Goal: Find specific page/section: Find specific page/section

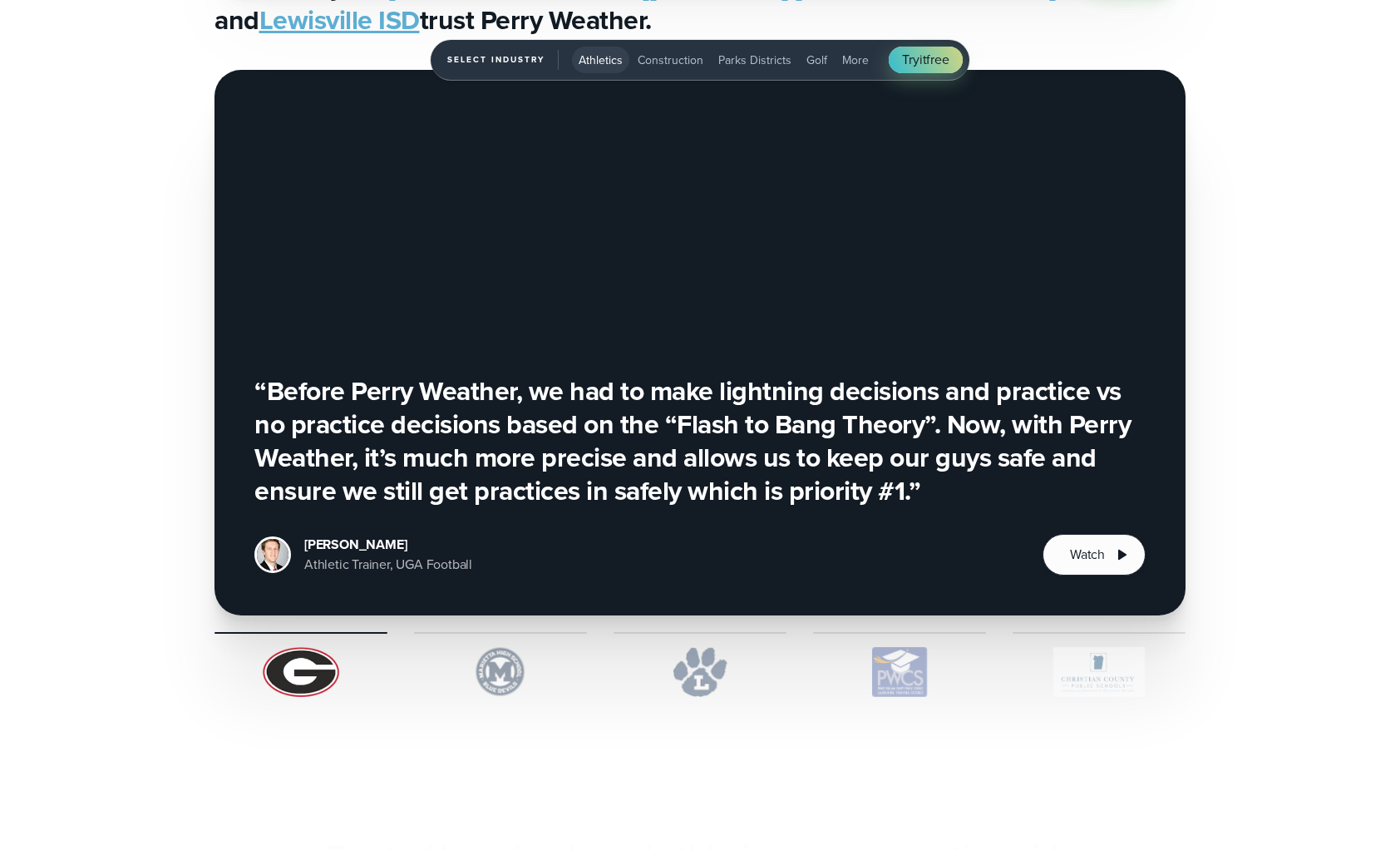
scroll to position [5903, 0]
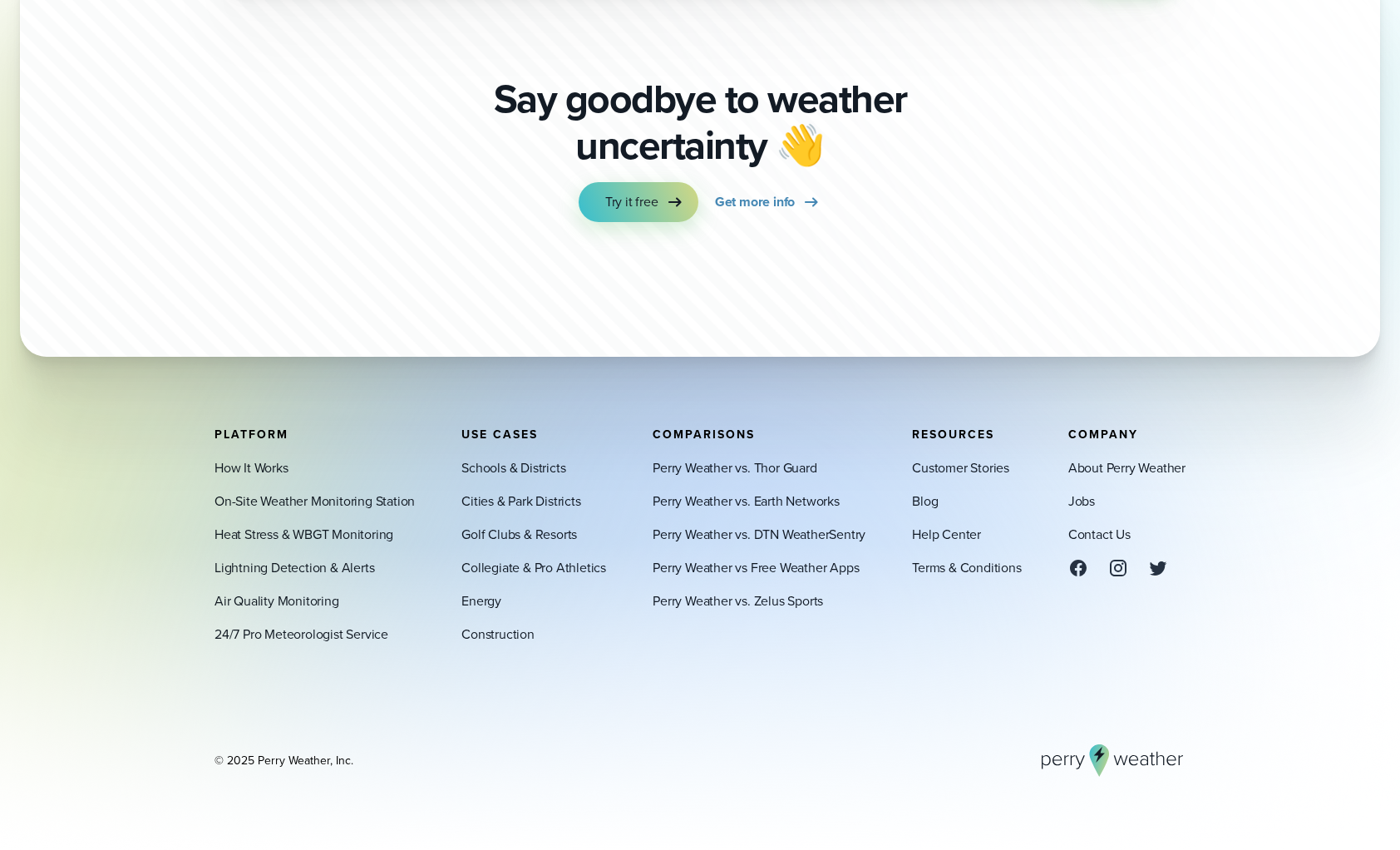
click at [1095, 496] on div "About Perry Weather Jobs Contact Us" at bounding box center [1126, 517] width 117 height 120
click at [1080, 497] on link "Jobs" at bounding box center [1081, 501] width 27 height 20
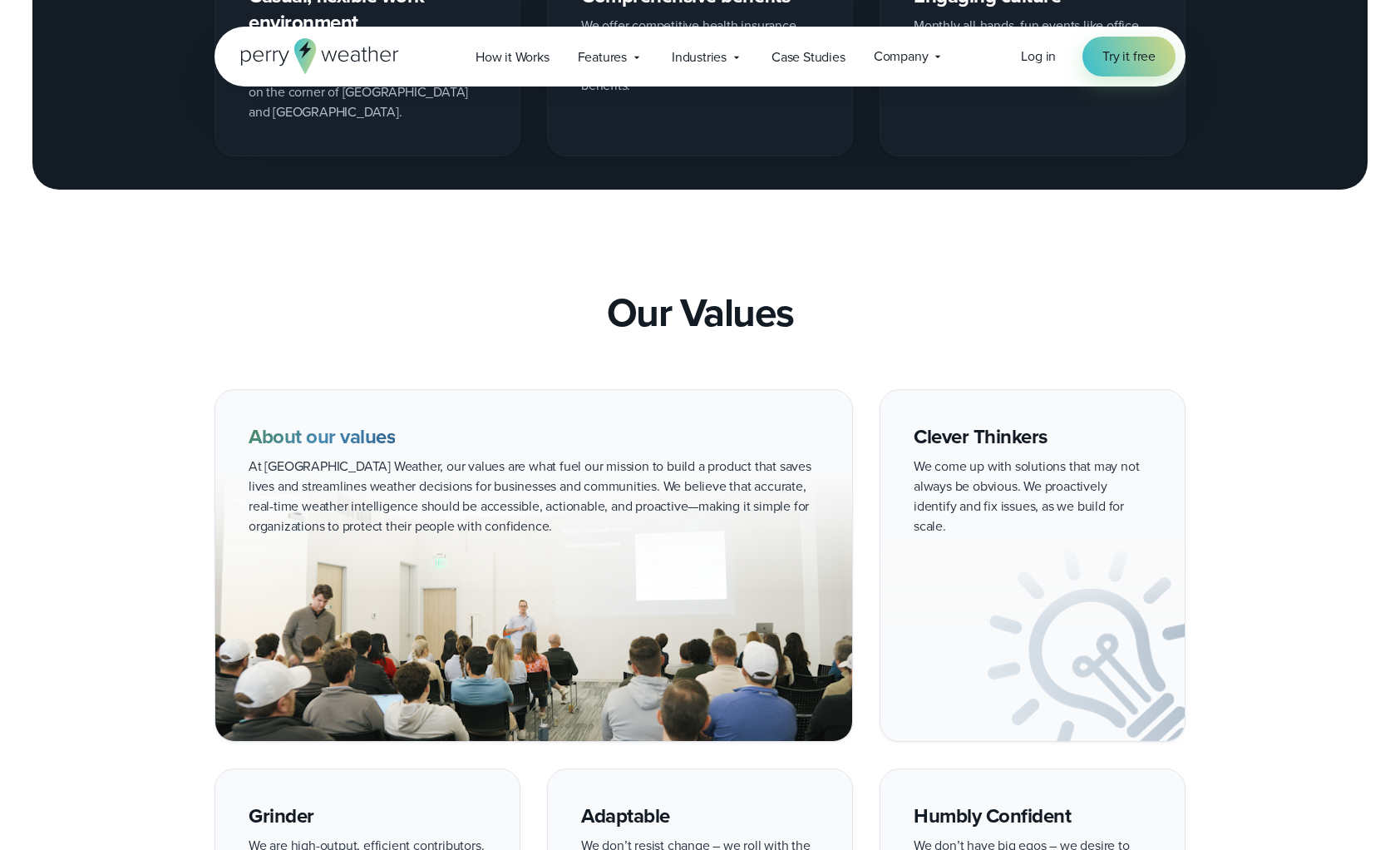
scroll to position [1864, 0]
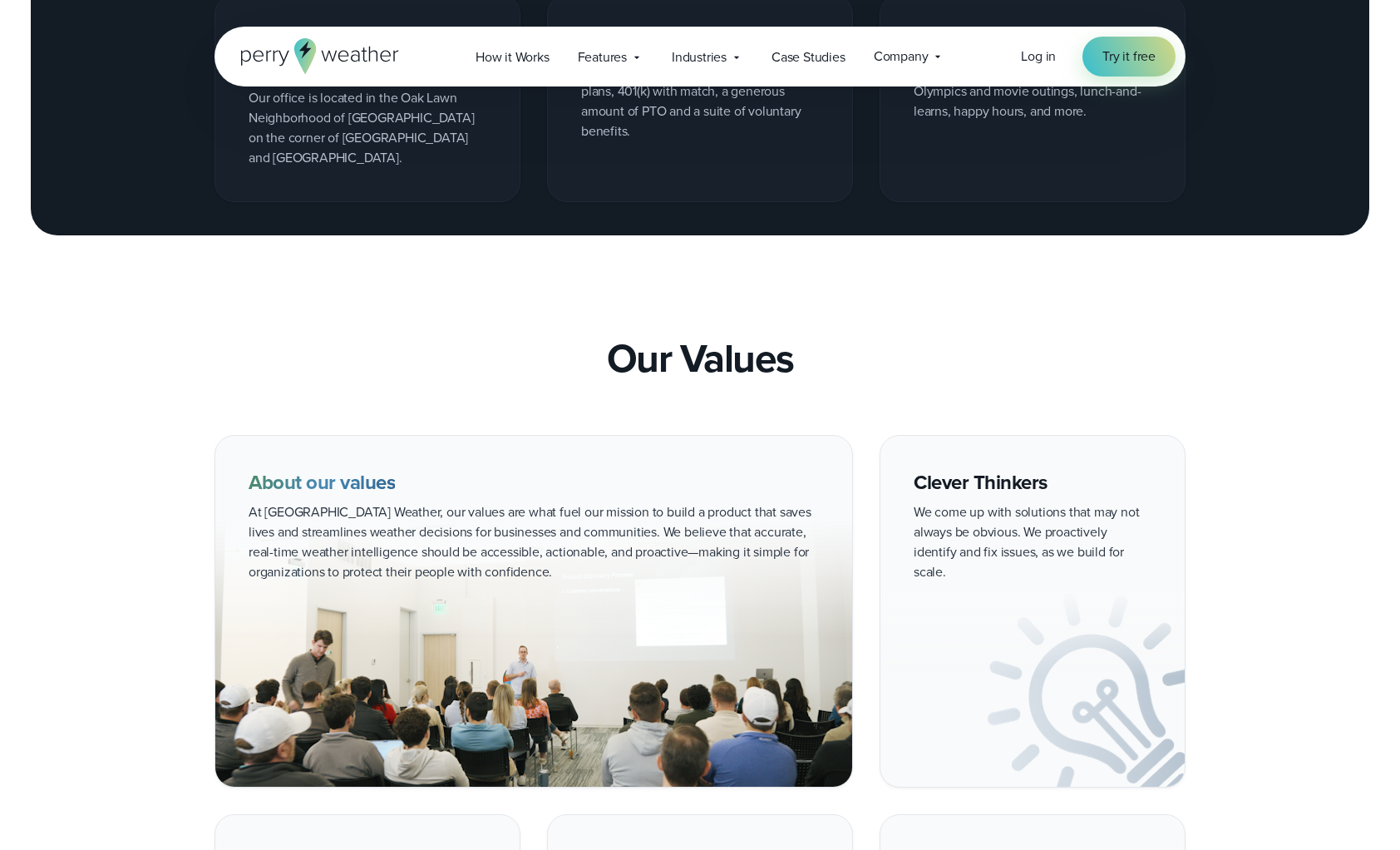
click at [308, 51] on icon at bounding box center [305, 56] width 22 height 35
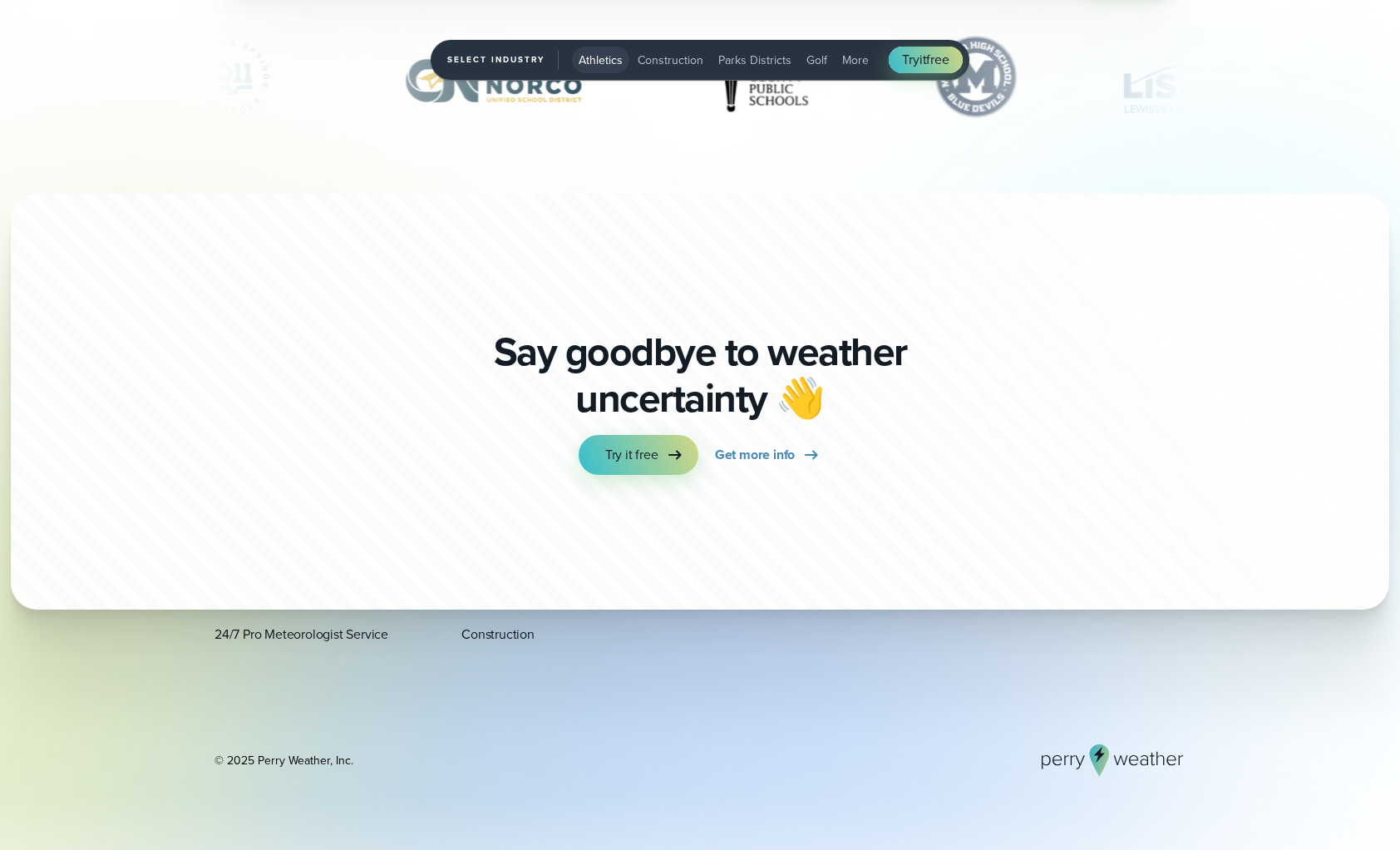
scroll to position [5903, 0]
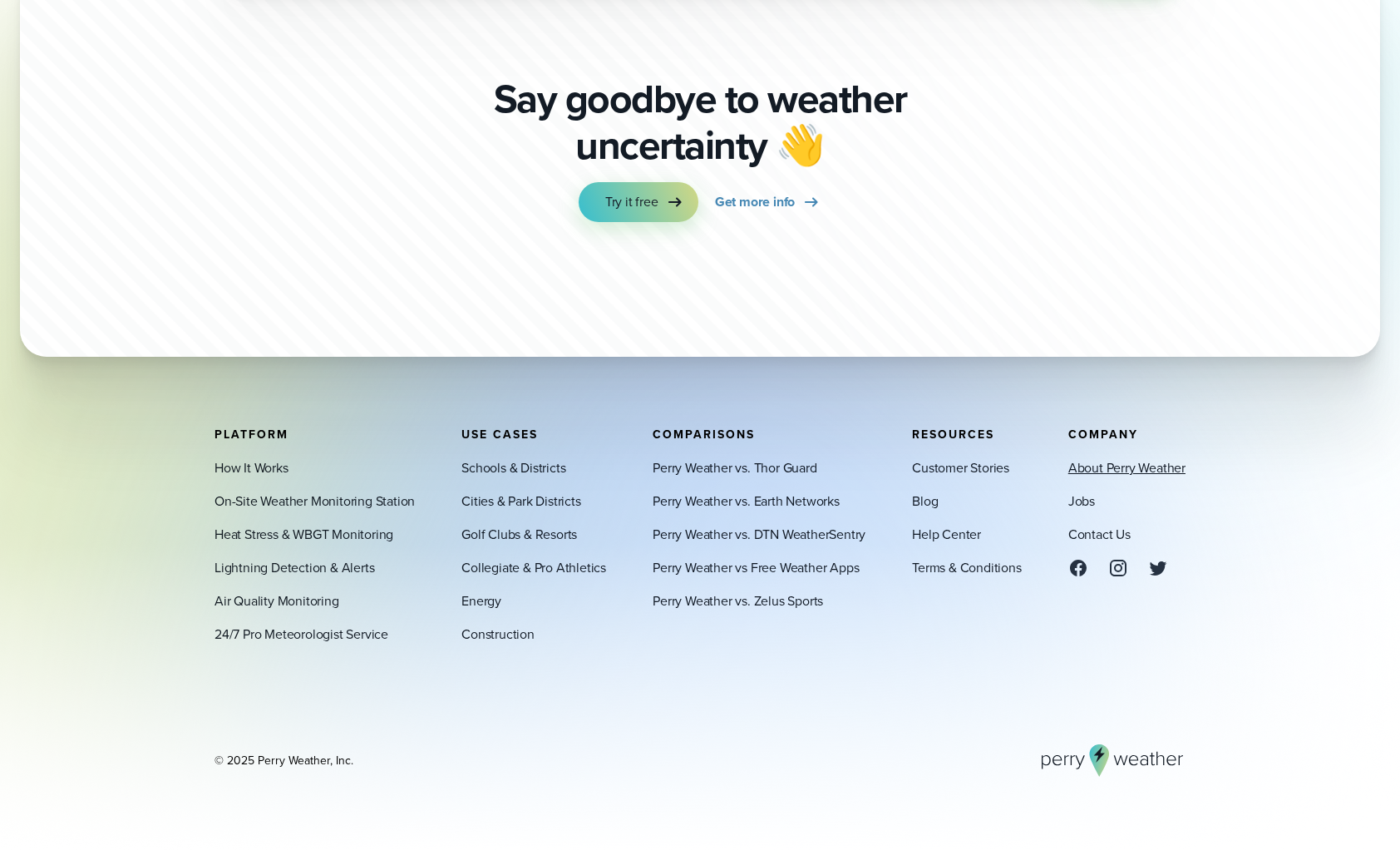
click at [1100, 459] on link "About Perry Weather" at bounding box center [1126, 467] width 117 height 20
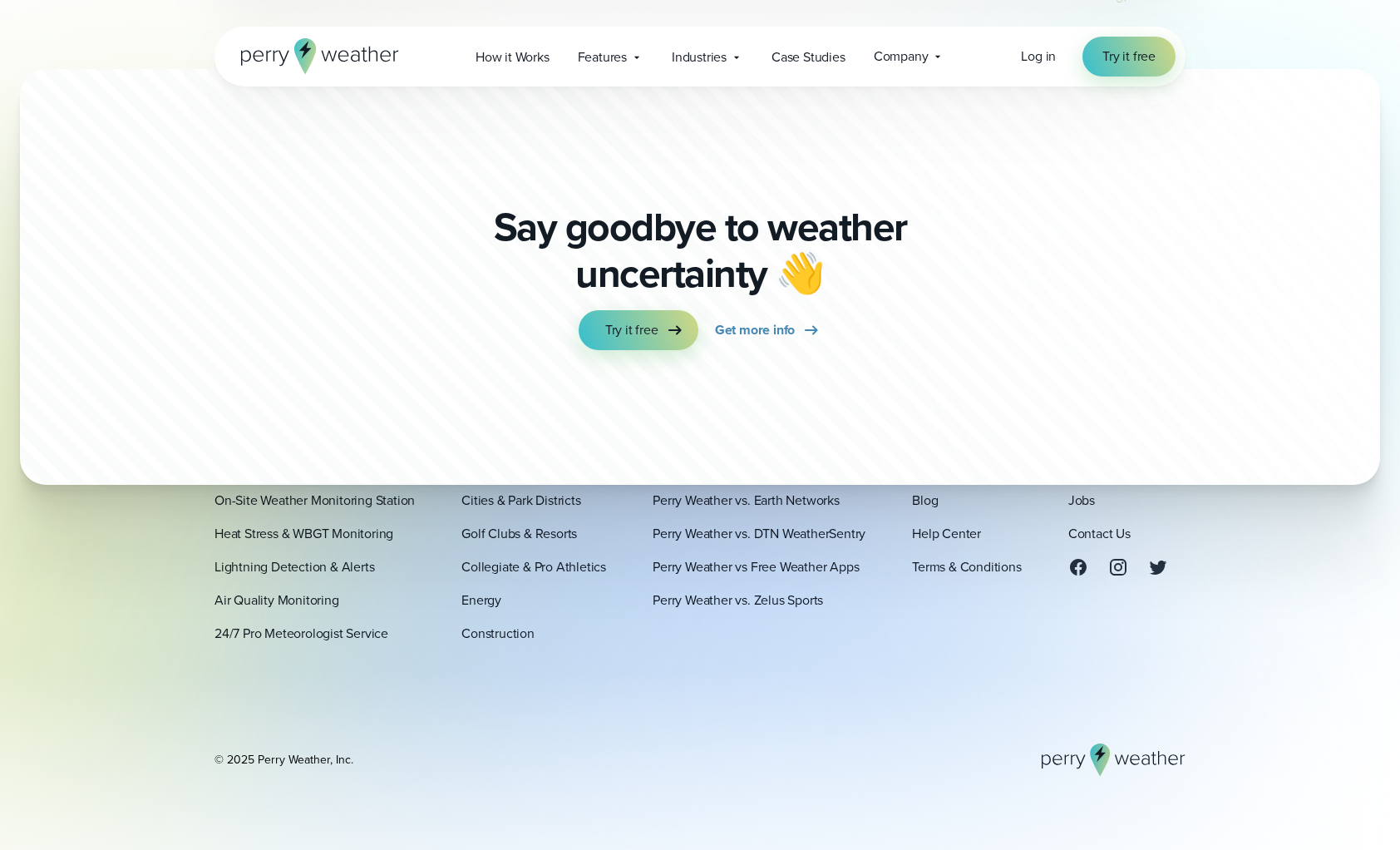
scroll to position [4476, 0]
